Goal: Task Accomplishment & Management: Manage account settings

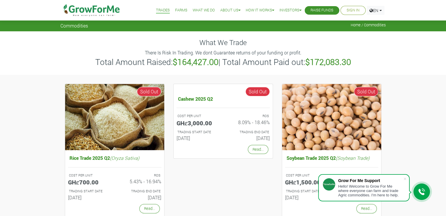
click at [410, 40] on div "What We Trade There Is Risk In Trading. We dont Guarantee returns of your fundi…" at bounding box center [223, 52] width 446 height 43
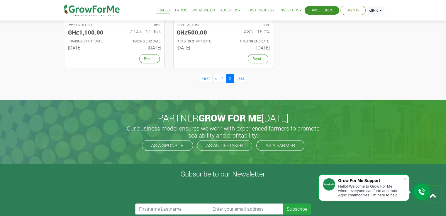
scroll to position [438, 0]
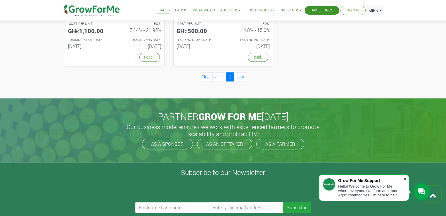
click at [404, 180] on span at bounding box center [405, 179] width 6 height 6
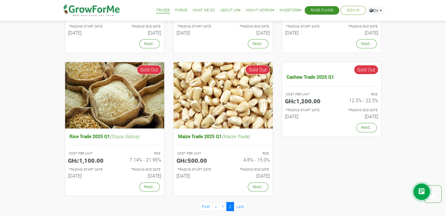
scroll to position [0, 0]
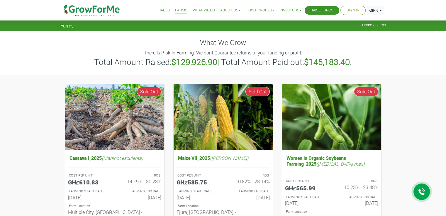
click at [344, 10] on li "Sign In" at bounding box center [353, 10] width 25 height 9
click at [344, 11] on li "Sign In" at bounding box center [353, 10] width 25 height 9
click at [353, 11] on link "Sign In" at bounding box center [353, 10] width 13 height 6
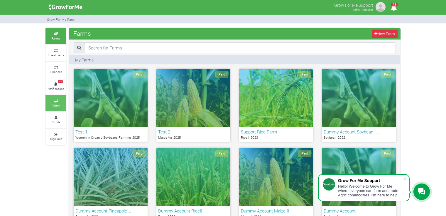
click at [58, 104] on small "Admin" at bounding box center [56, 106] width 9 height 4
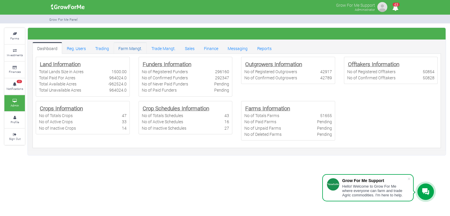
click at [131, 48] on link "Farm Mangt." at bounding box center [130, 48] width 33 height 12
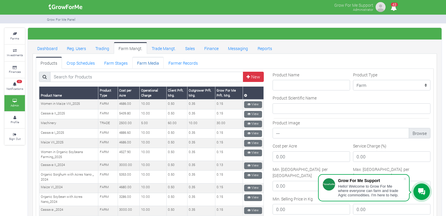
click at [148, 64] on link "Farm Media" at bounding box center [147, 63] width 31 height 12
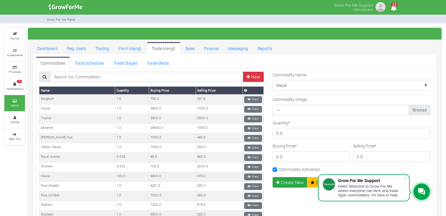
click at [200, 64] on ul "Commodities Trade Schedules Trade Stages Trade Media" at bounding box center [235, 63] width 398 height 12
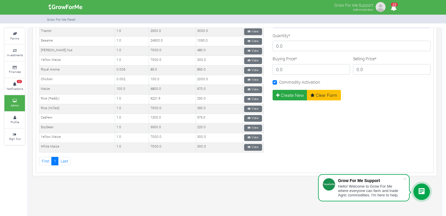
scroll to position [88, 0]
